Goal: Information Seeking & Learning: Find specific fact

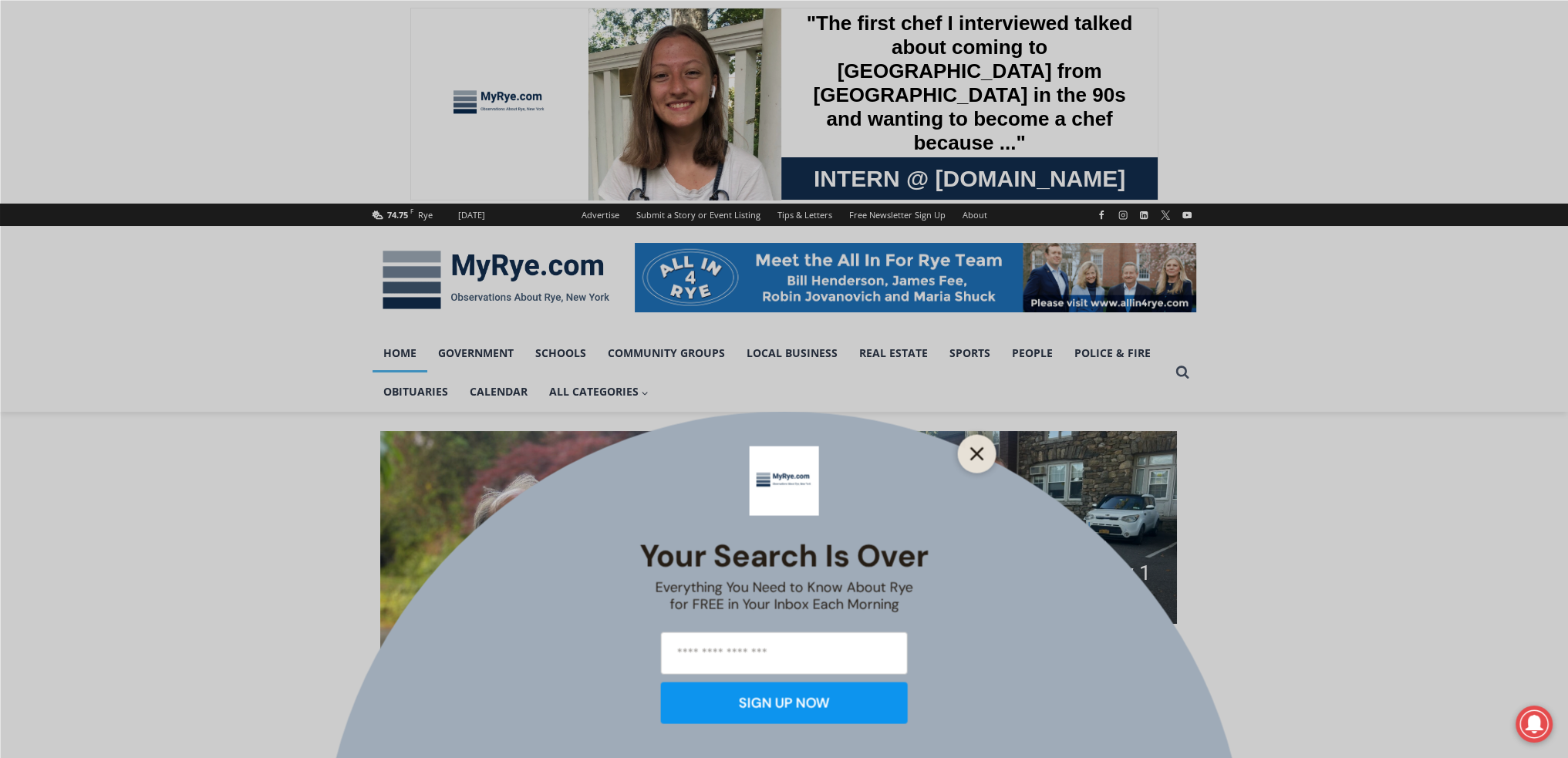
click at [972, 454] on icon "Close" at bounding box center [977, 453] width 14 height 14
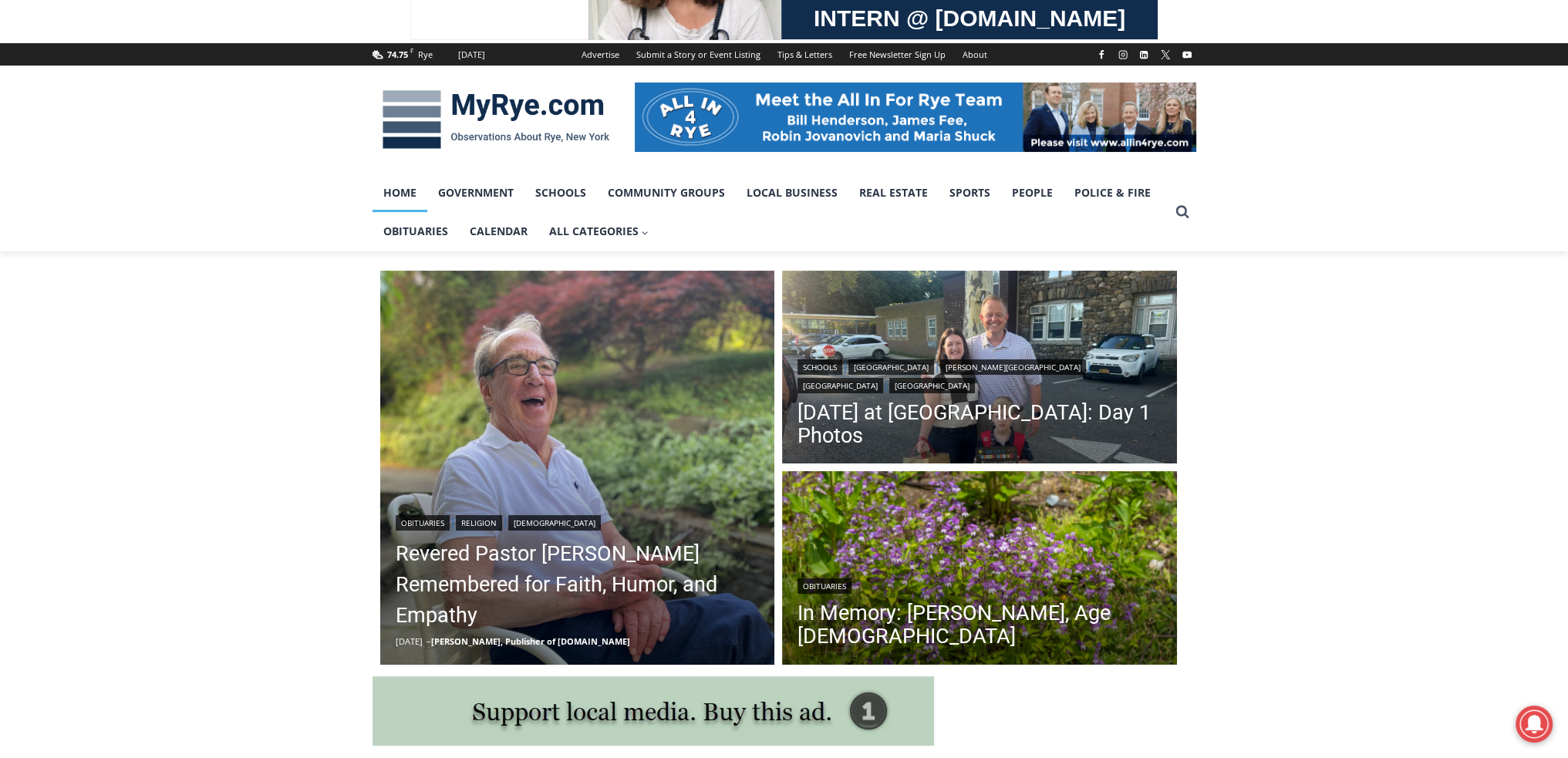
scroll to position [179, 0]
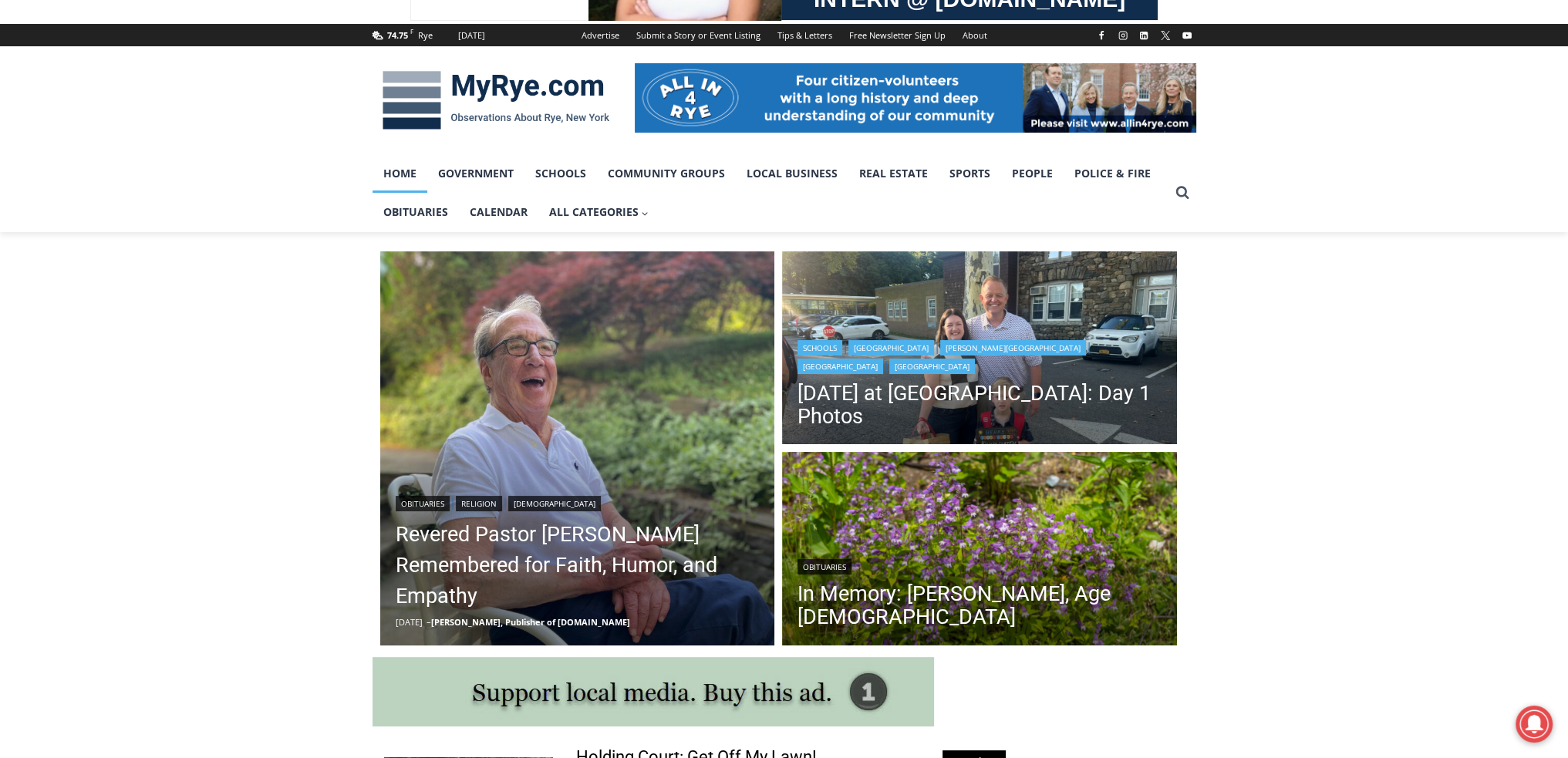
click at [1073, 365] on div "Schools | Midland Elementary | Osborn Elementary | Rye City School District | R…" at bounding box center [979, 355] width 364 height 37
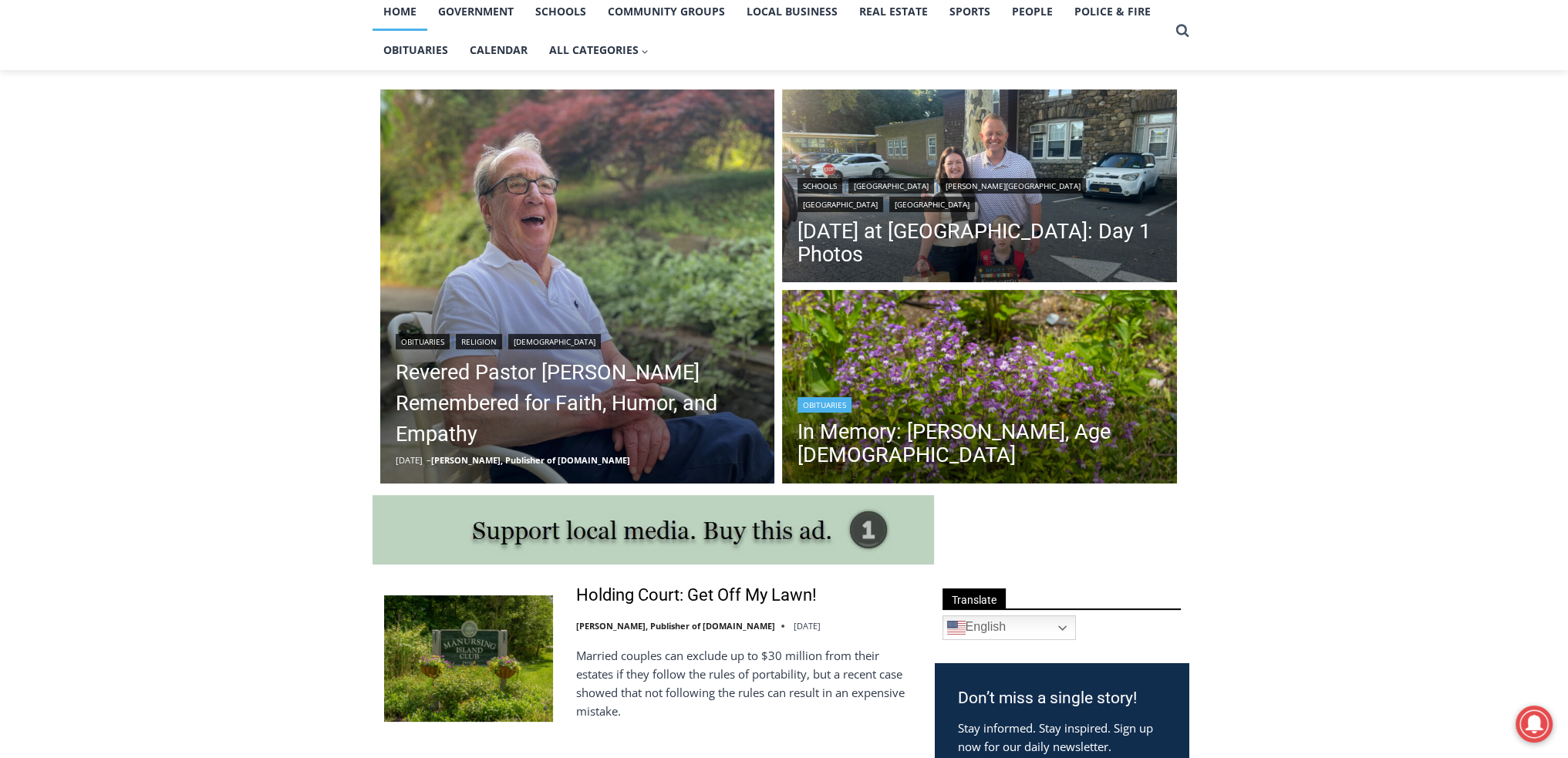
scroll to position [359, 0]
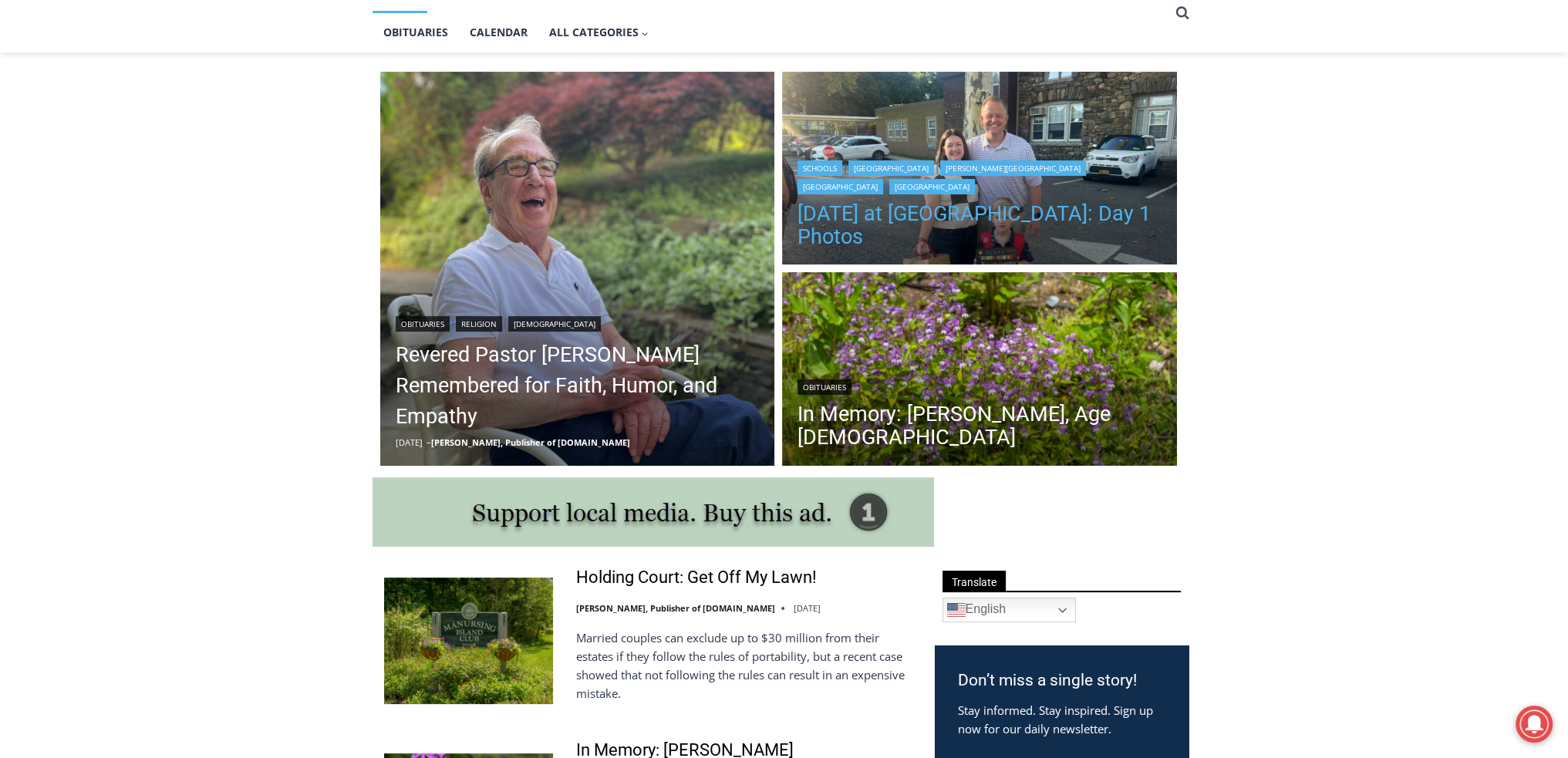
click at [1082, 211] on link "[DATE] at [GEOGRAPHIC_DATA]: Day 1 Photos" at bounding box center [979, 225] width 364 height 46
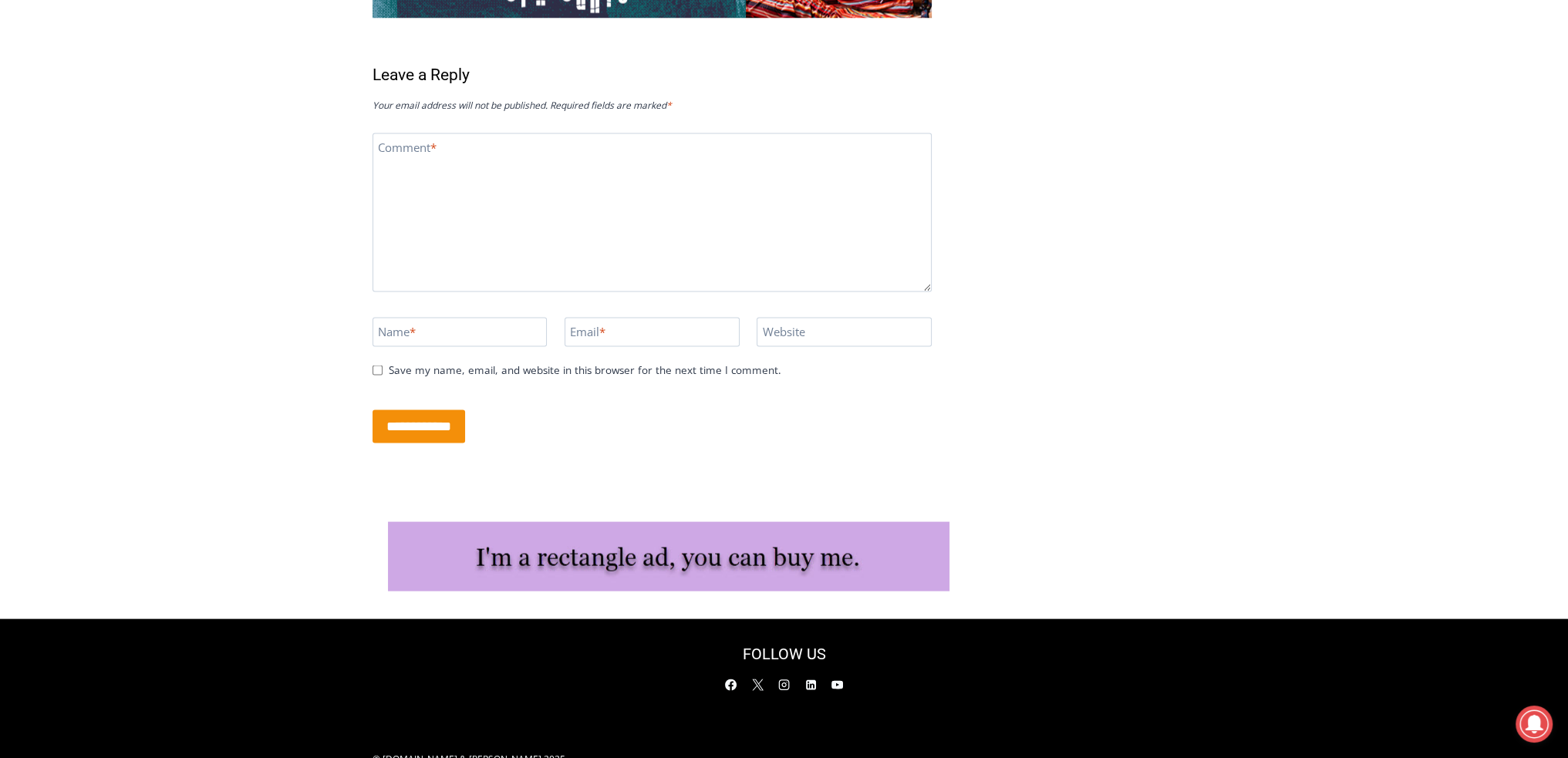
scroll to position [4284, 0]
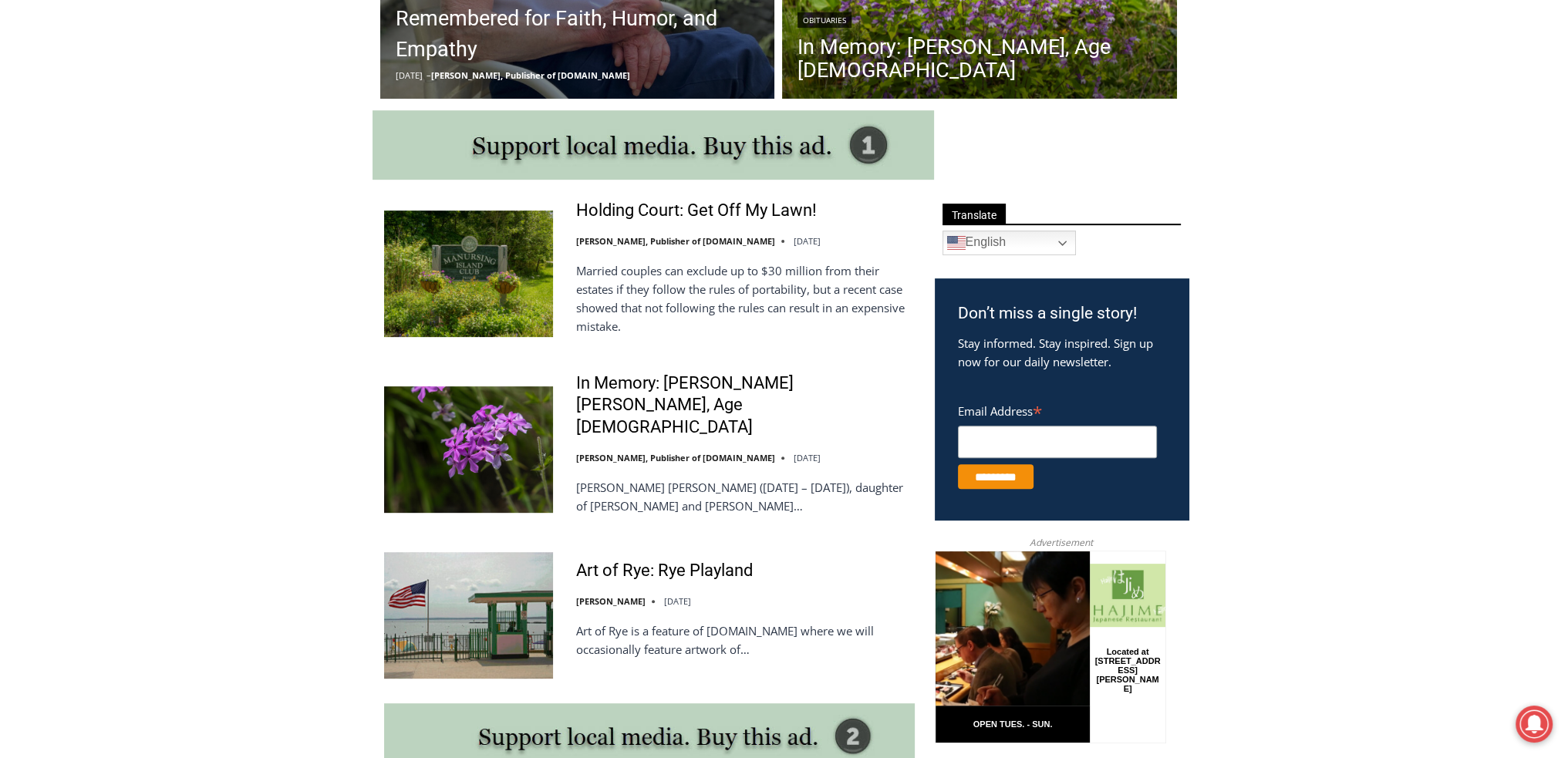
scroll to position [707, 0]
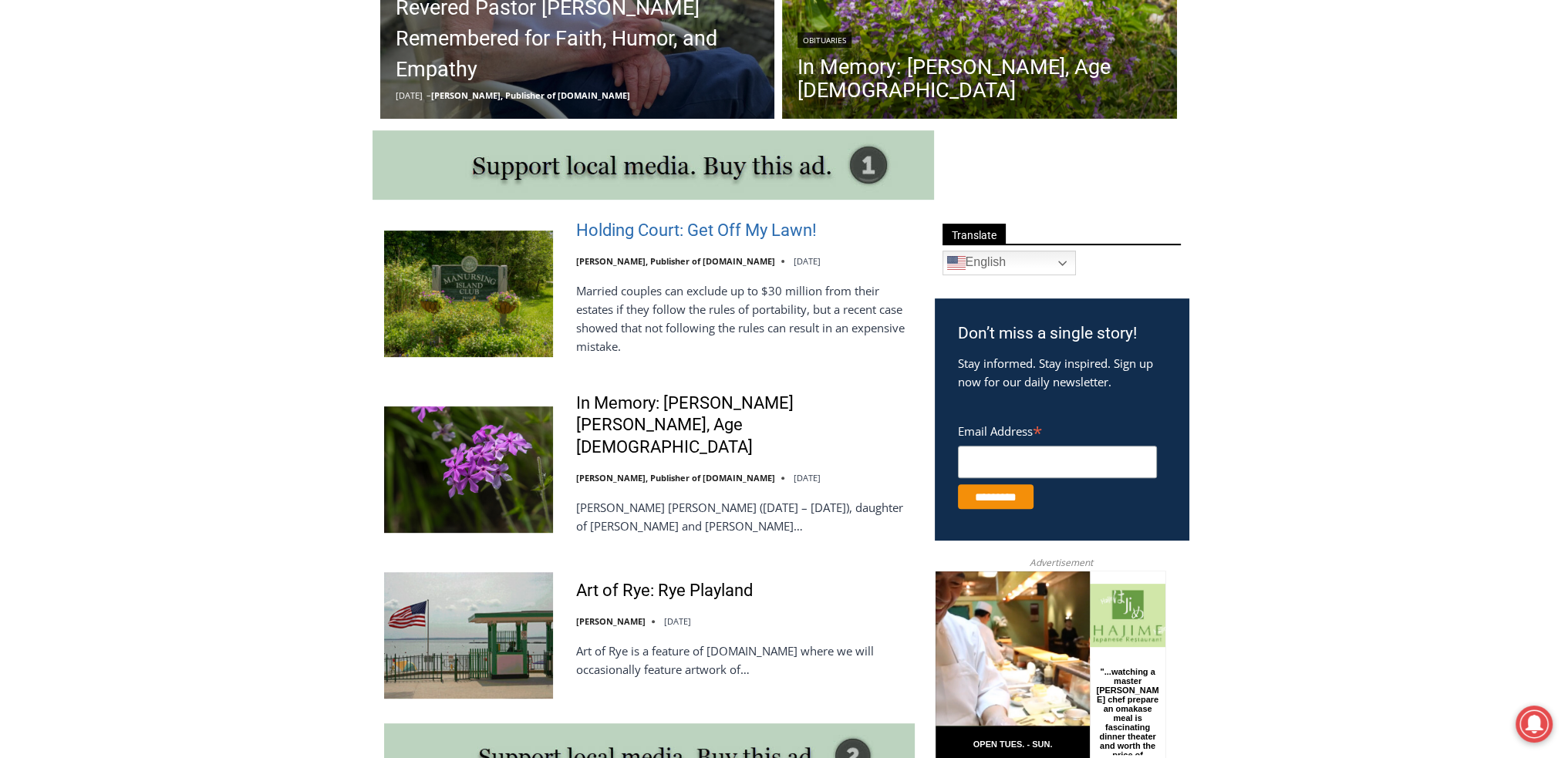
click at [779, 236] on link "Holding Court: Get Off My Lawn!" at bounding box center [696, 231] width 240 height 23
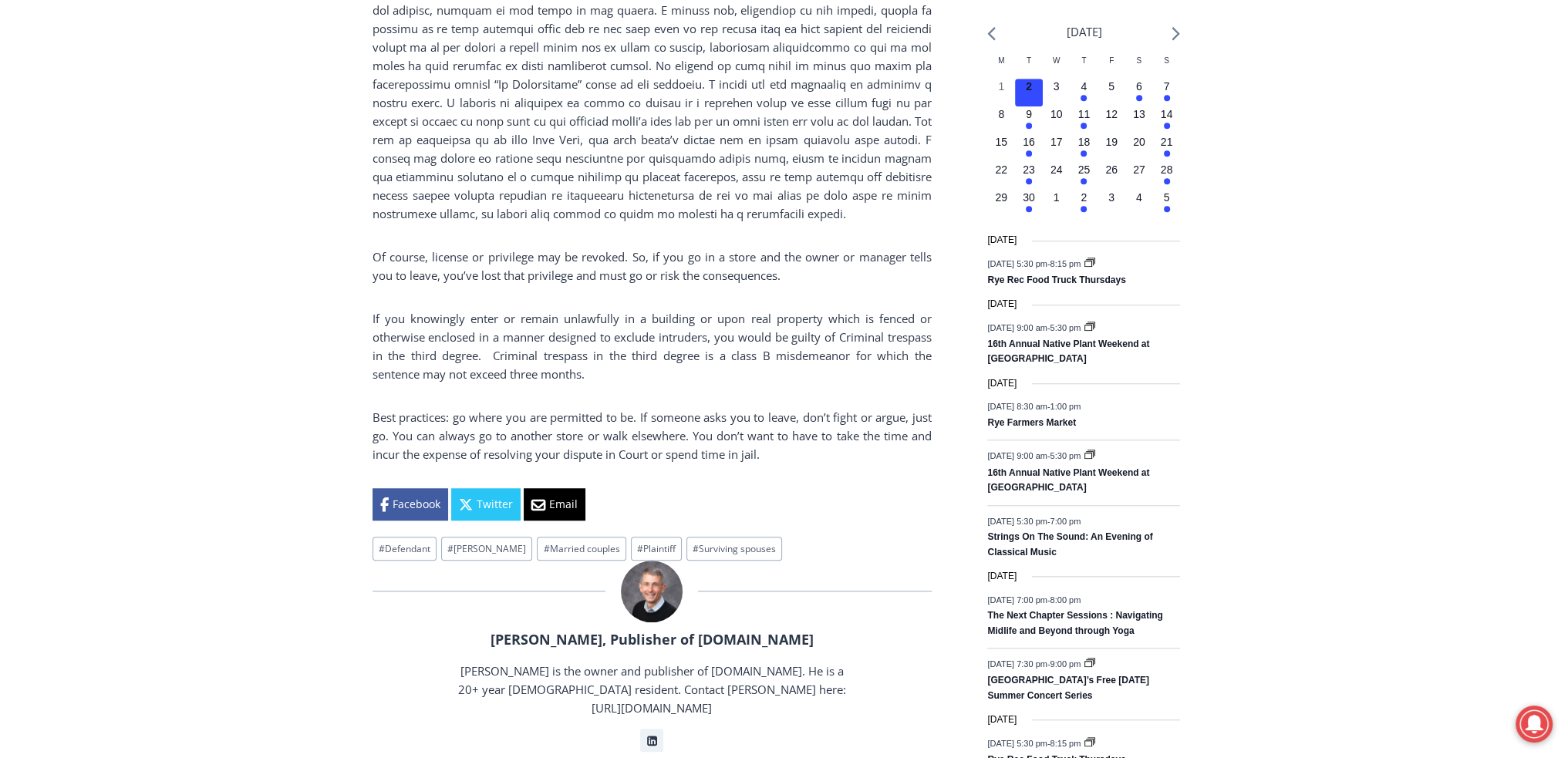
scroll to position [1799, 0]
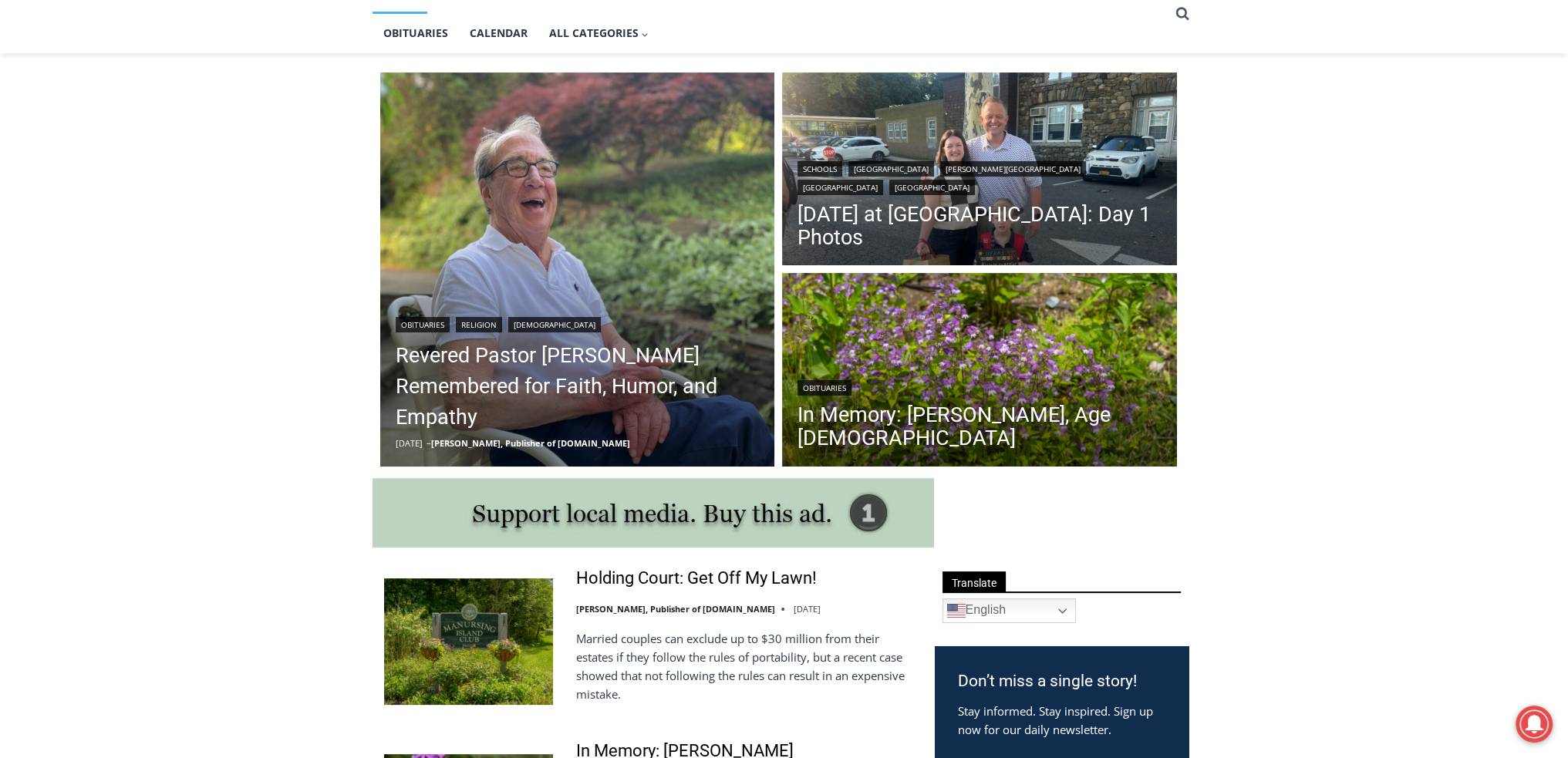
scroll to position [347, 0]
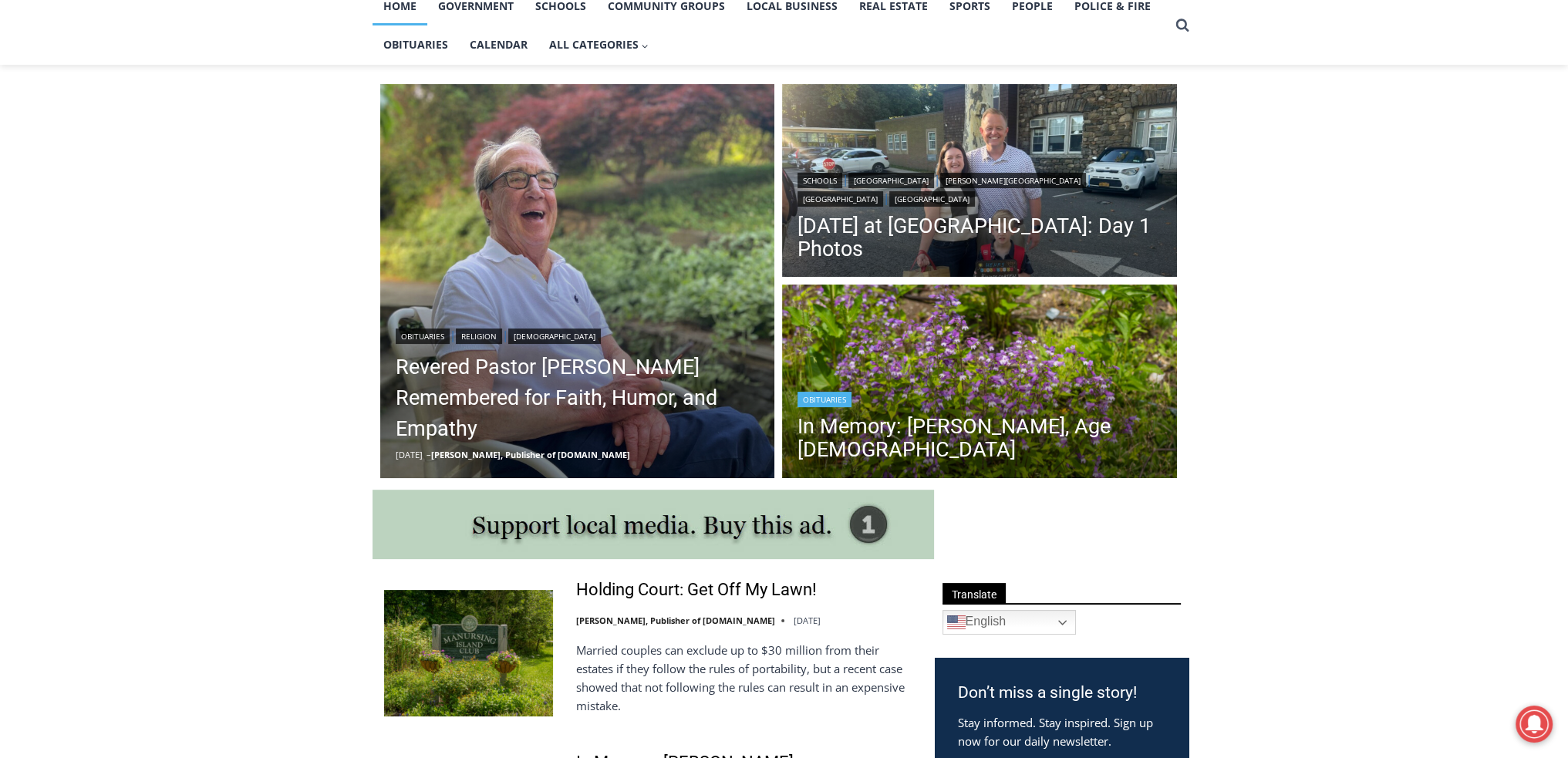
click at [1032, 403] on header "Obituaries In Memory: Adele Arrigale, Age 90" at bounding box center [980, 426] width 395 height 111
click at [1060, 456] on link "In Memory: [PERSON_NAME], Age [DEMOGRAPHIC_DATA]" at bounding box center [979, 438] width 364 height 46
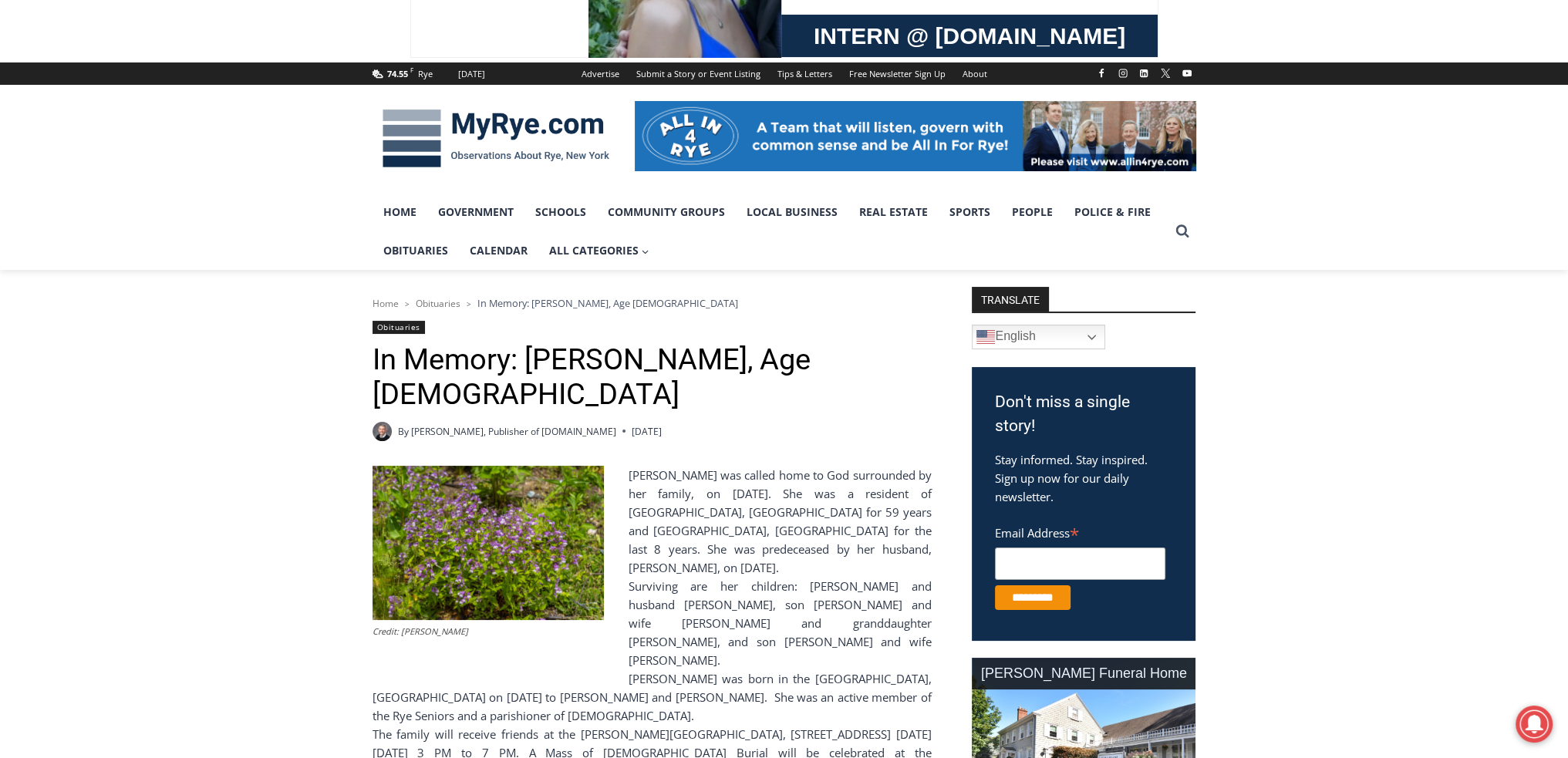
scroll to position [179, 0]
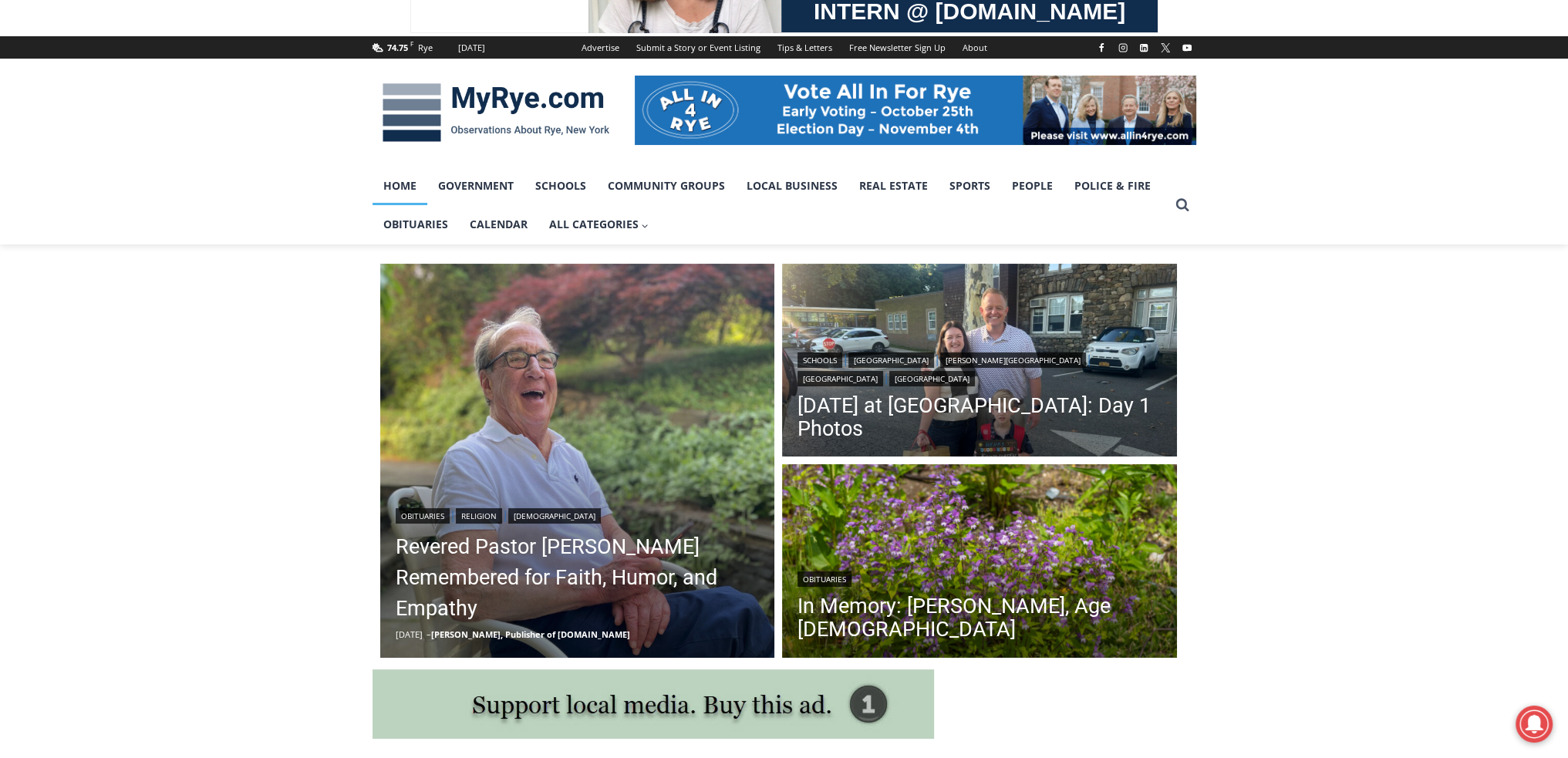
scroll to position [359, 0]
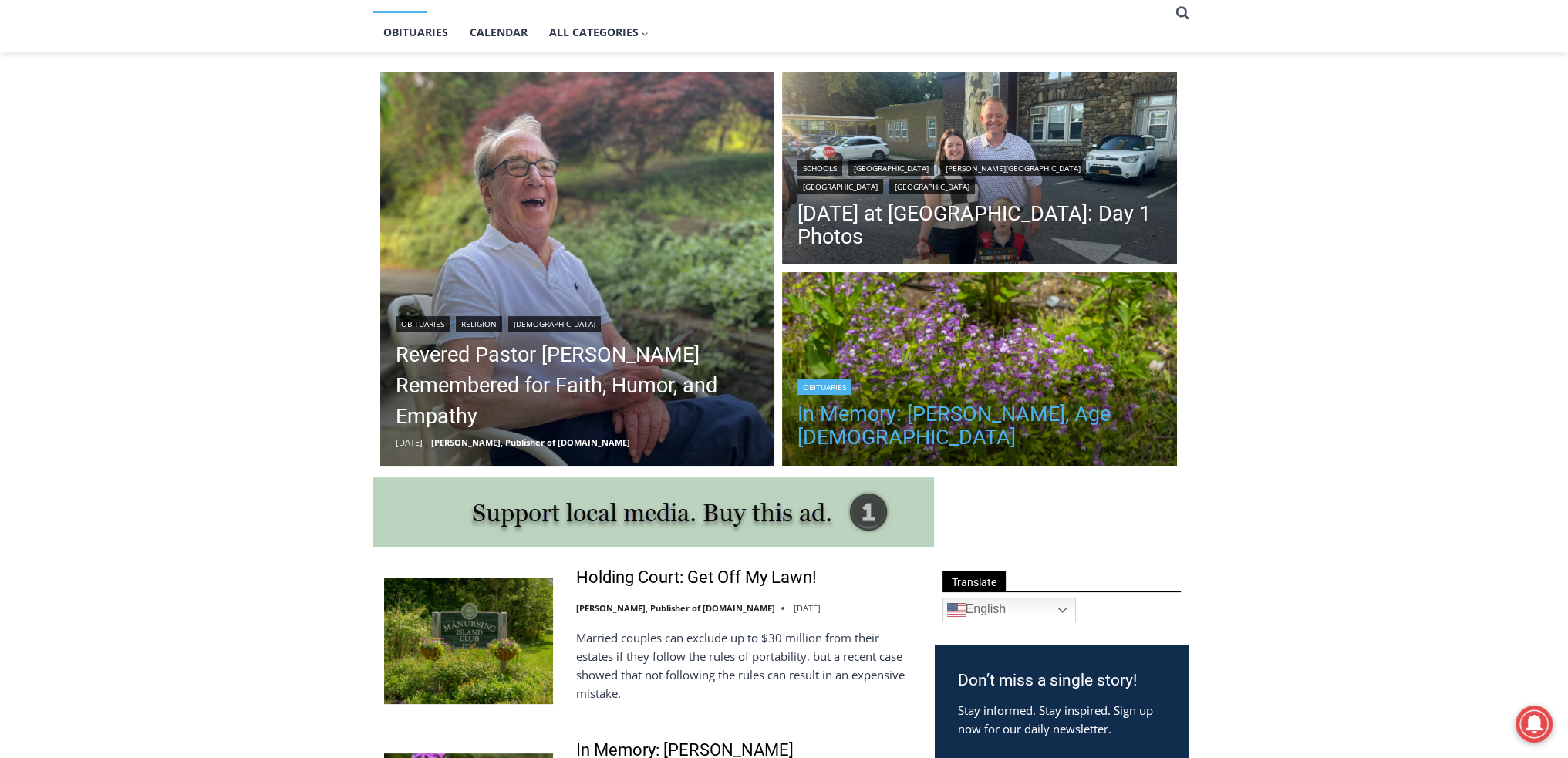
click at [1058, 439] on link "In Memory: [PERSON_NAME], Age [DEMOGRAPHIC_DATA]" at bounding box center [979, 426] width 364 height 46
